Goal: Task Accomplishment & Management: Use online tool/utility

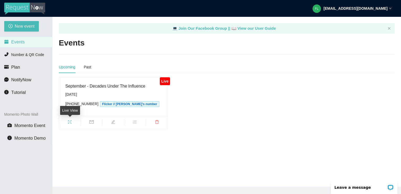
click at [74, 122] on span "fullscreen" at bounding box center [70, 123] width 22 height 6
